Goal: Task Accomplishment & Management: Manage account settings

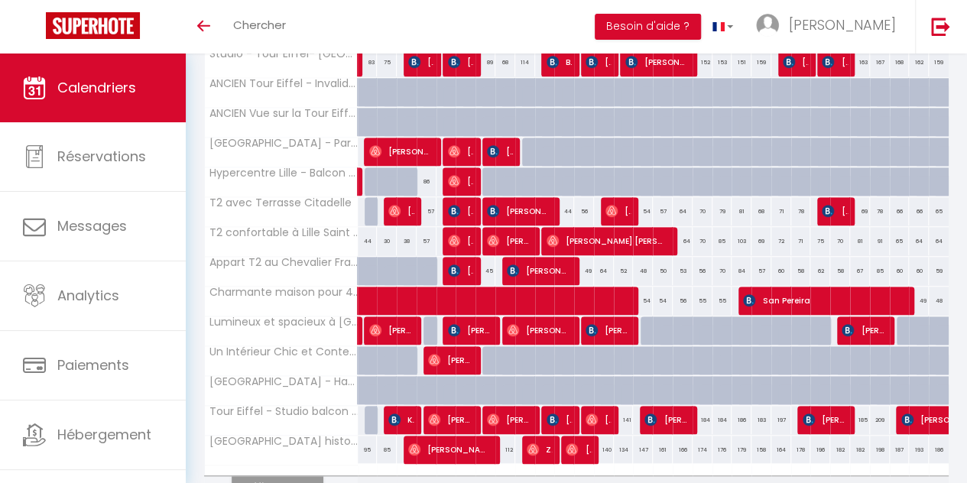
scroll to position [538, 0]
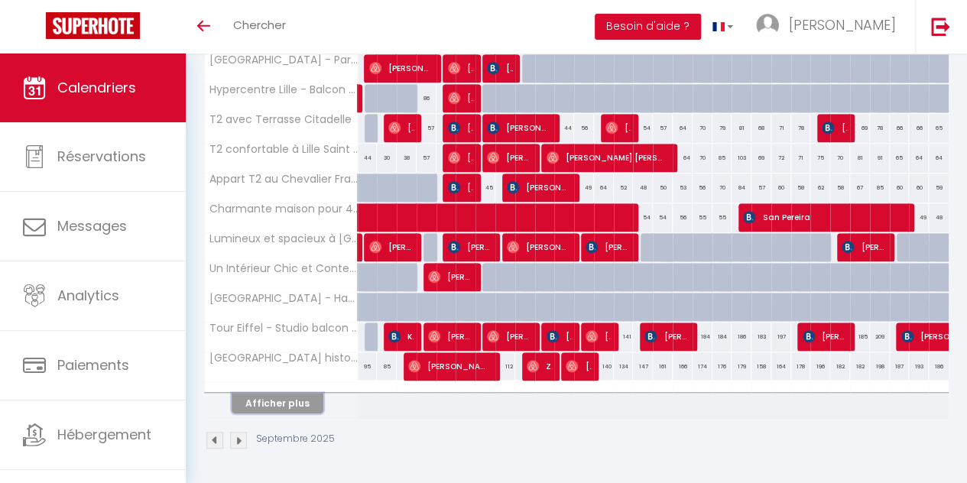
click at [286, 393] on button "Afficher plus" at bounding box center [278, 403] width 92 height 21
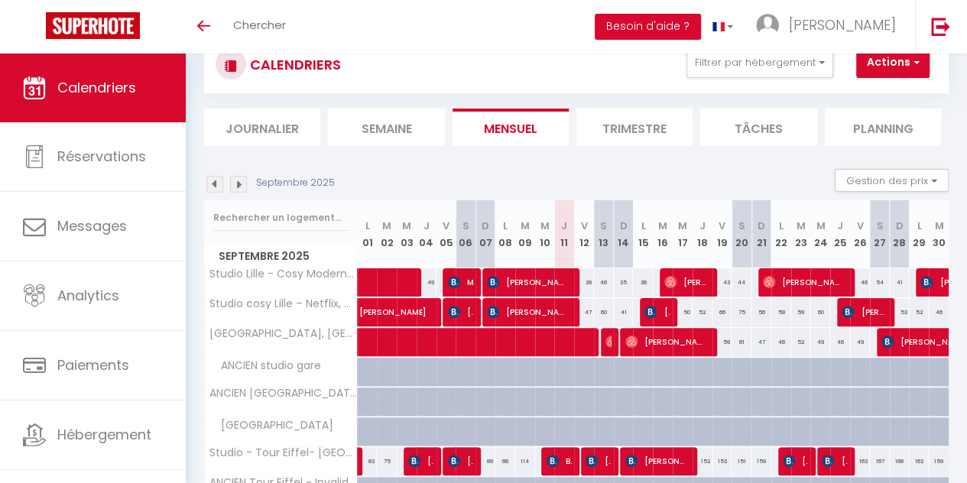
scroll to position [0, 0]
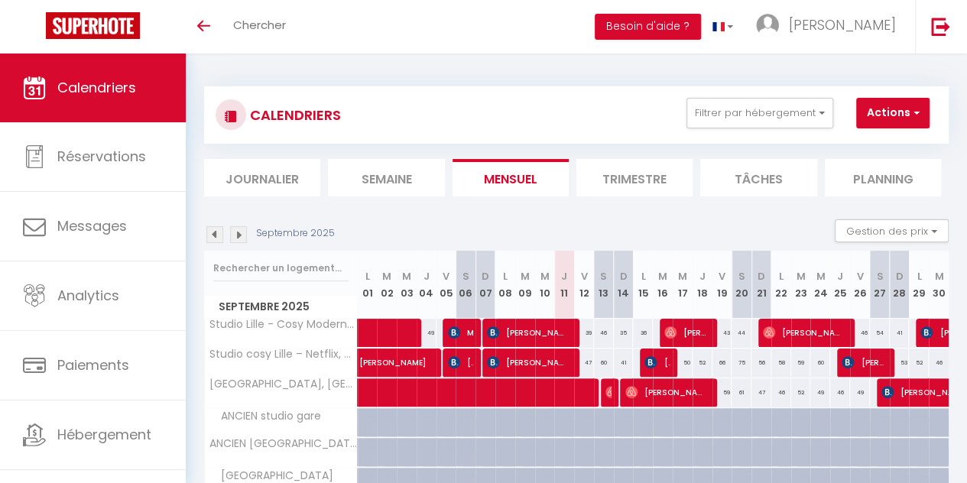
drag, startPoint x: 555, startPoint y: 287, endPoint x: 623, endPoint y: 294, distance: 68.5
click at [623, 294] on tr "Septembre 2025 L 01 M 02 M 03 J 04 V 05 S 06 D 07 L 08 M 09 M 10 J 11 V 12 S 13…" at bounding box center [577, 285] width 745 height 68
click at [614, 290] on th "D 14" at bounding box center [624, 285] width 20 height 68
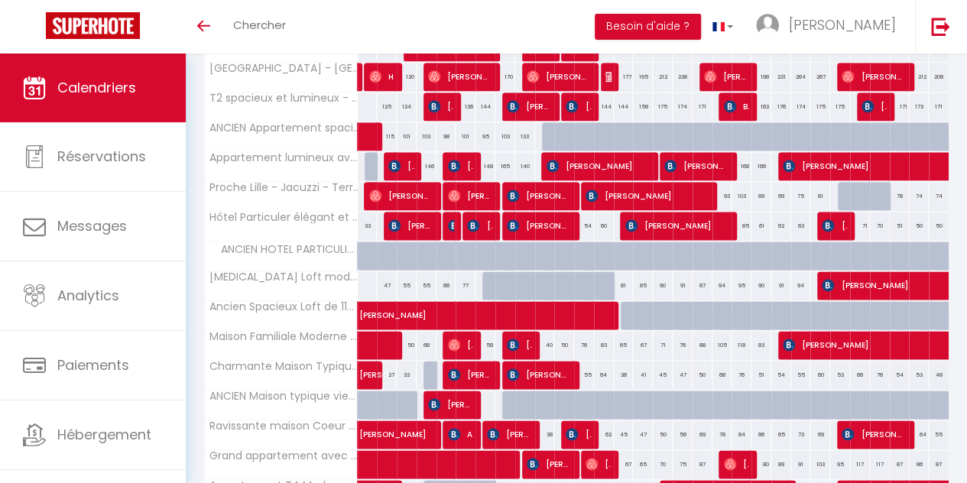
scroll to position [834, 0]
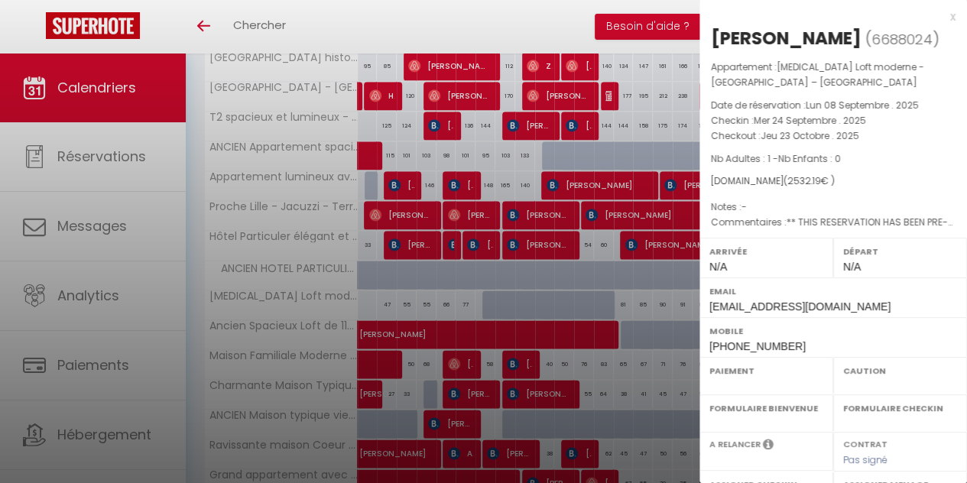
select select "OK"
select select "KO"
select select "0"
select select "1"
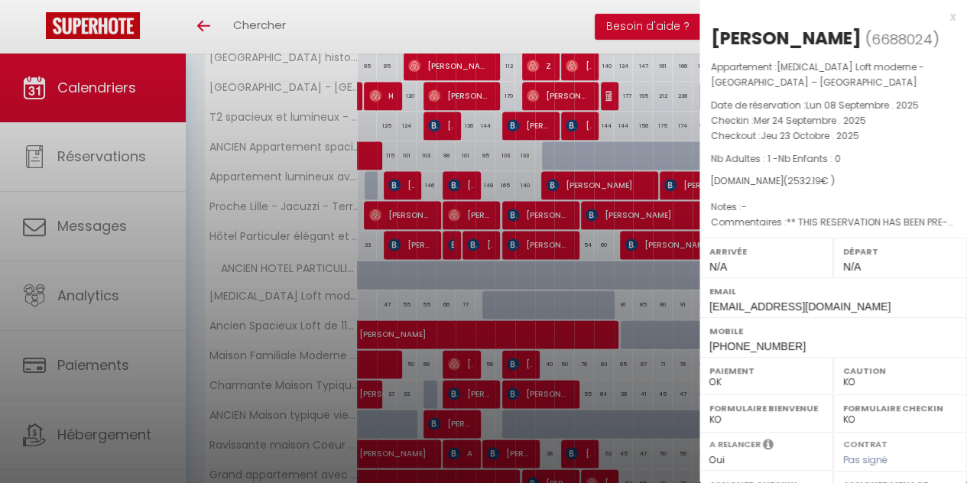
select select
select select "25191"
click at [593, 77] on div at bounding box center [483, 241] width 967 height 483
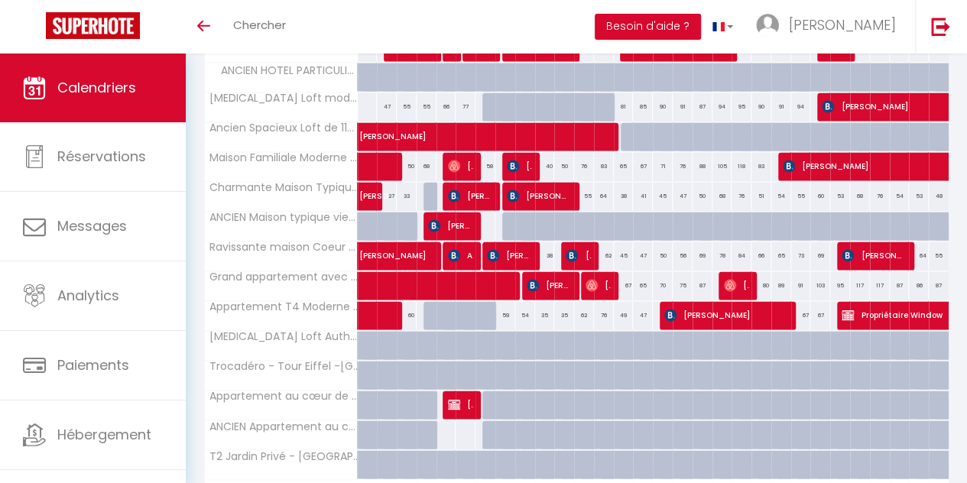
scroll to position [1062, 0]
